Goal: Information Seeking & Learning: Understand process/instructions

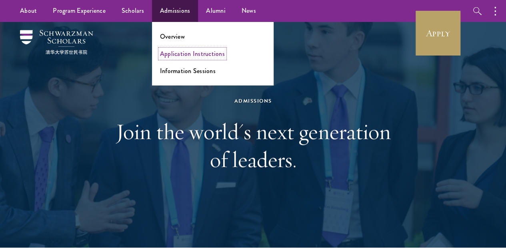
click at [190, 52] on link "Application Instructions" at bounding box center [192, 53] width 65 height 9
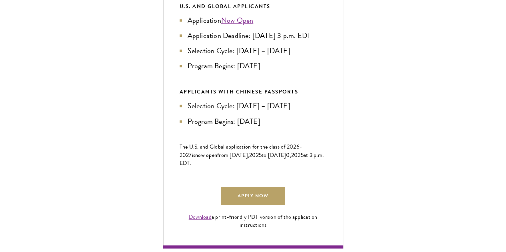
scroll to position [422, 0]
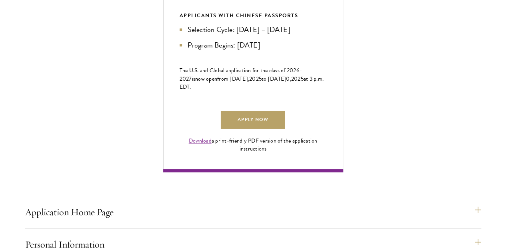
scroll to position [498, 0]
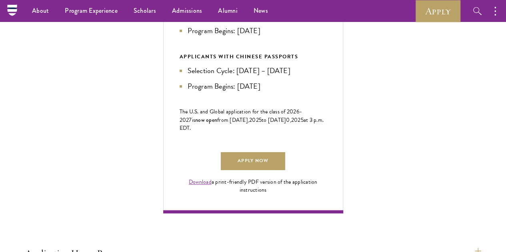
scroll to position [455, 0]
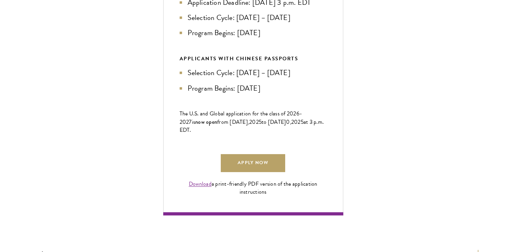
scroll to position [501, 0]
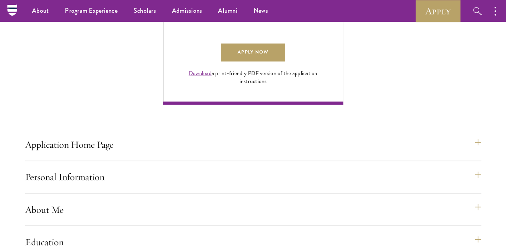
scroll to position [565, 0]
